Goal: Transaction & Acquisition: Purchase product/service

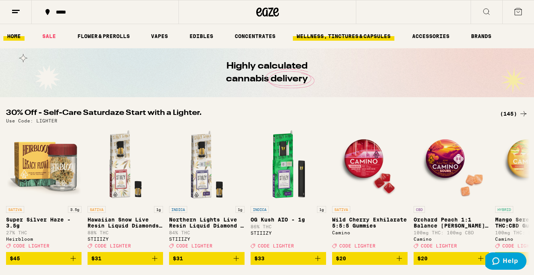
click at [349, 36] on link "WELLNESS, TINCTURES & CAPSULES" at bounding box center [343, 36] width 101 height 9
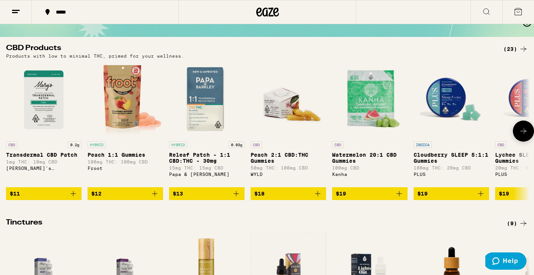
scroll to position [23, 0]
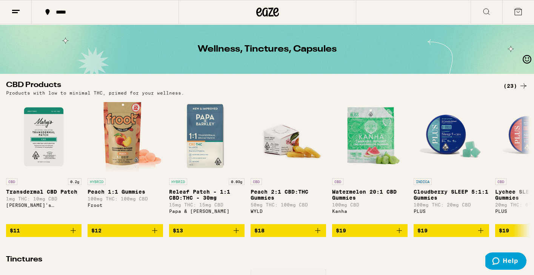
click at [18, 14] on icon at bounding box center [15, 11] width 9 height 9
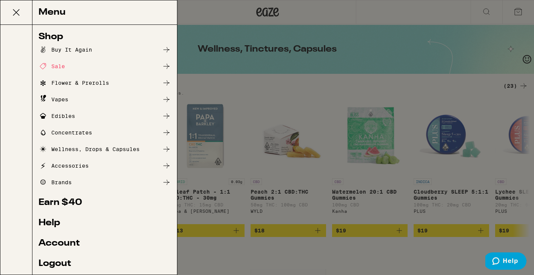
click at [64, 116] on div "Edibles" at bounding box center [56, 116] width 37 height 9
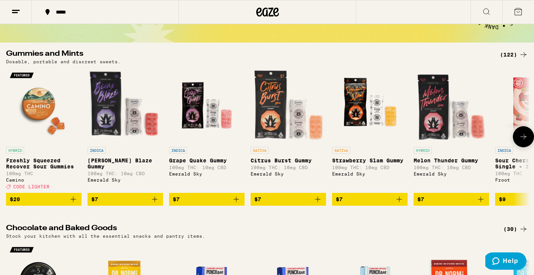
scroll to position [53, 0]
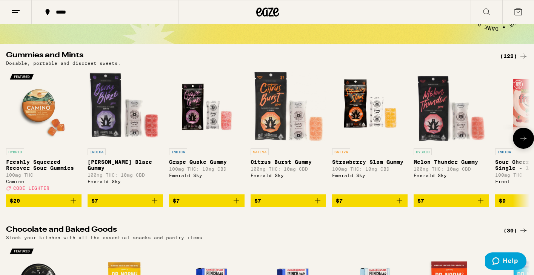
click at [523, 138] on icon at bounding box center [523, 138] width 9 height 9
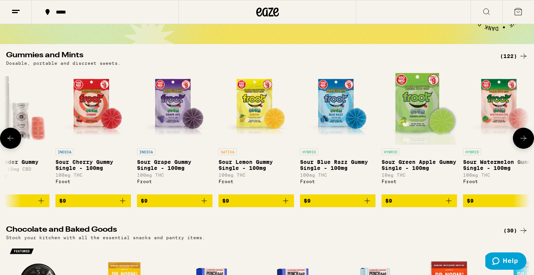
click at [523, 138] on icon at bounding box center [523, 138] width 9 height 9
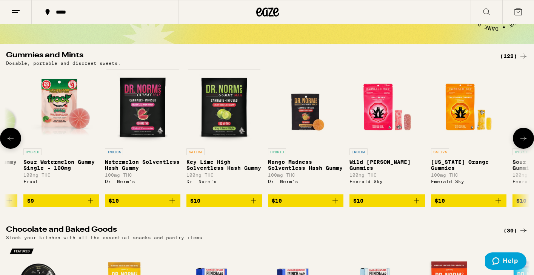
click at [523, 138] on icon at bounding box center [523, 138] width 9 height 9
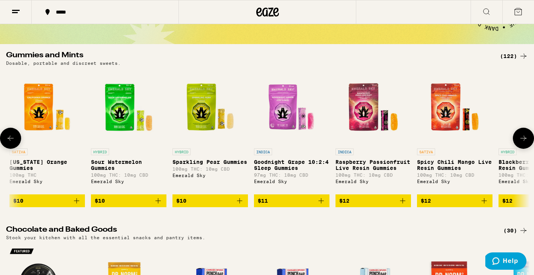
scroll to position [0, 1319]
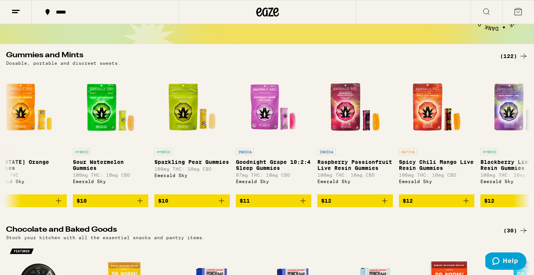
click at [512, 55] on div "(122)" at bounding box center [514, 56] width 28 height 9
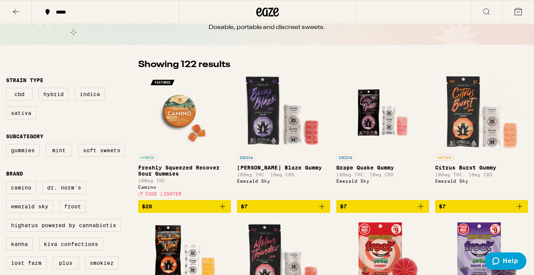
scroll to position [78, 0]
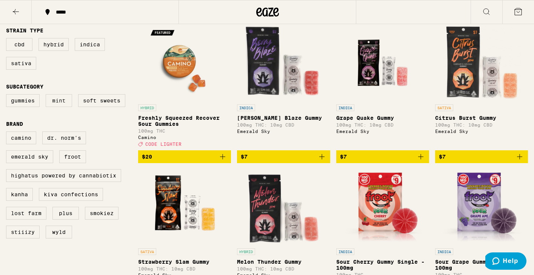
click at [58, 105] on label "Mint" at bounding box center [59, 100] width 26 height 13
click at [8, 96] on input "Mint" at bounding box center [8, 95] width 0 height 0
checkbox input "true"
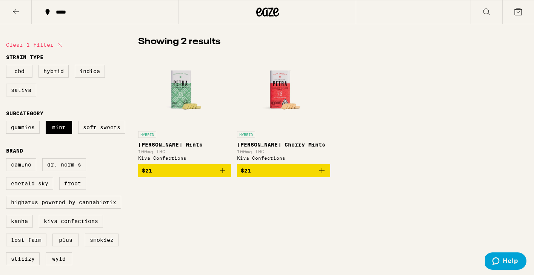
scroll to position [50, 0]
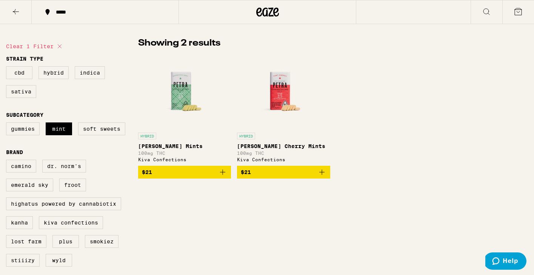
click at [172, 97] on img "Open page for Petra Moroccan Mints from Kiva Confections" at bounding box center [184, 91] width 75 height 75
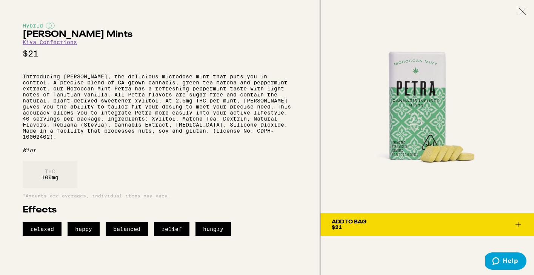
click at [352, 223] on div "Add To Bag" at bounding box center [349, 222] width 35 height 5
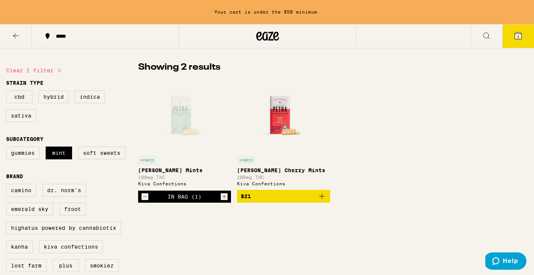
scroll to position [74, 0]
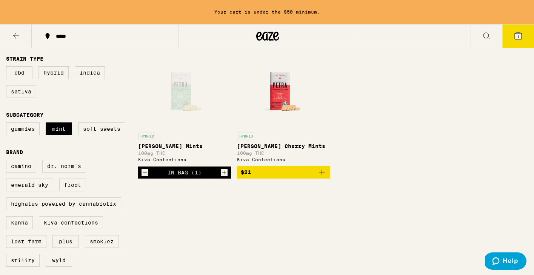
click at [263, 134] on div "HYBRID" at bounding box center [283, 136] width 93 height 7
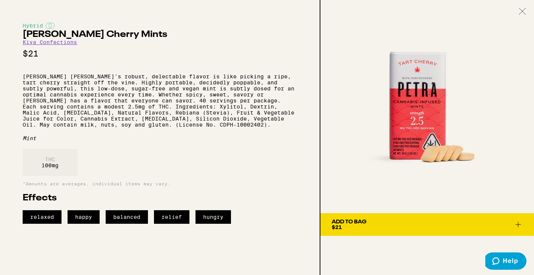
click at [522, 11] on icon at bounding box center [522, 11] width 6 height 6
